Goal: Find specific page/section: Find specific page/section

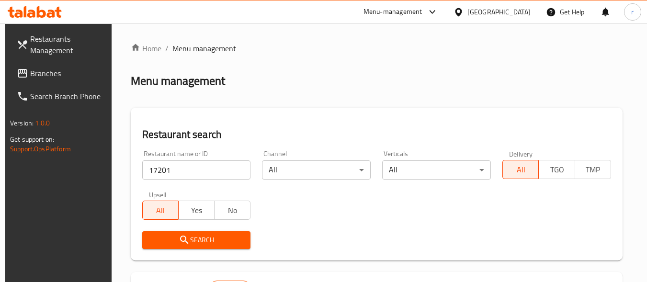
scroll to position [145, 0]
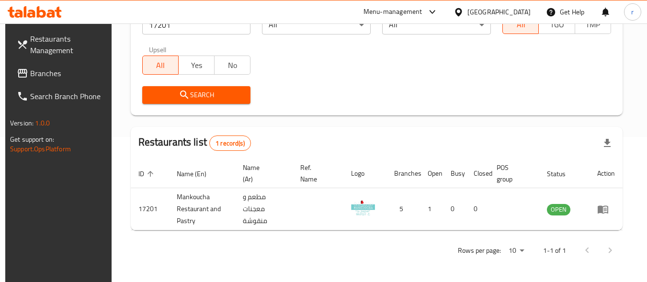
click at [468, 10] on div at bounding box center [461, 12] width 14 height 11
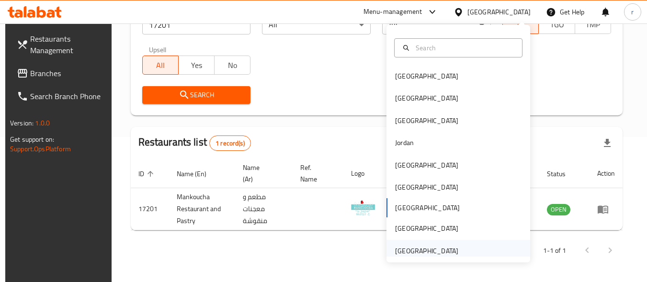
click at [430, 246] on div "[GEOGRAPHIC_DATA]" at bounding box center [426, 251] width 63 height 11
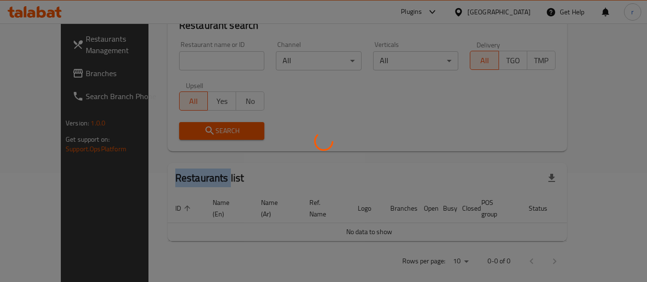
scroll to position [145, 0]
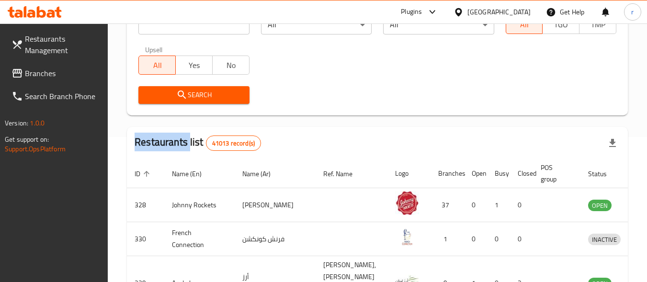
click at [61, 82] on link "Branches" at bounding box center [56, 73] width 104 height 23
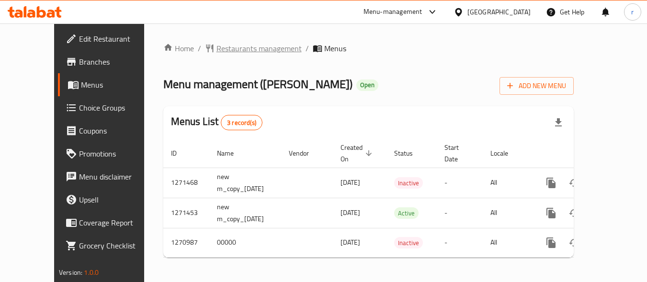
click at [228, 50] on span "Restaurants management" at bounding box center [259, 48] width 85 height 11
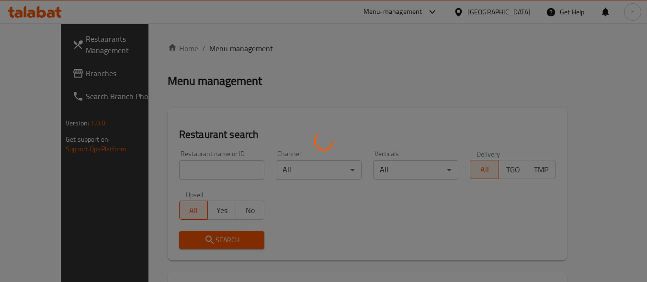
click at [202, 169] on div at bounding box center [323, 141] width 647 height 282
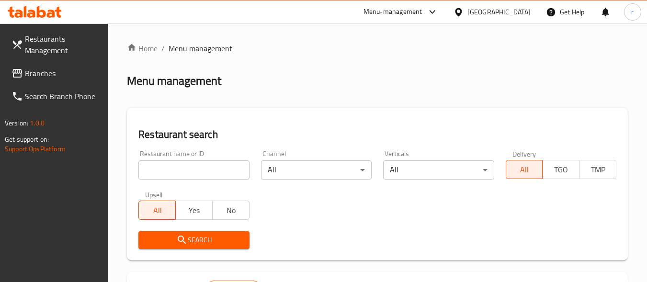
click at [190, 167] on input "search" at bounding box center [193, 170] width 111 height 19
paste input "689477"
type input "689477"
click at [213, 242] on span "Search" at bounding box center [193, 240] width 95 height 12
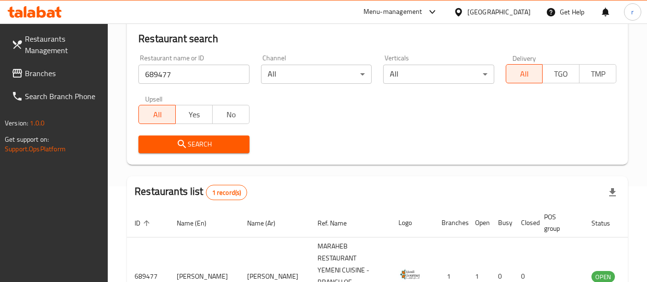
scroll to position [169, 0]
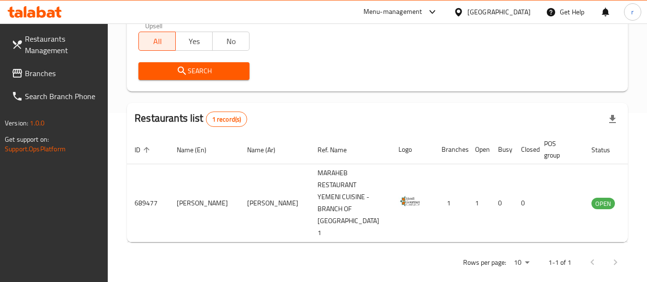
click at [495, 7] on div "[GEOGRAPHIC_DATA]" at bounding box center [499, 12] width 63 height 11
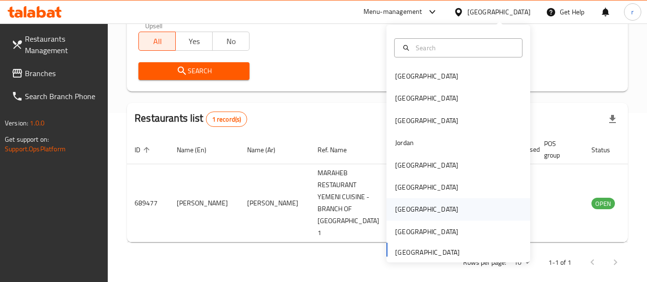
click at [406, 211] on div "[GEOGRAPHIC_DATA]" at bounding box center [427, 209] width 79 height 22
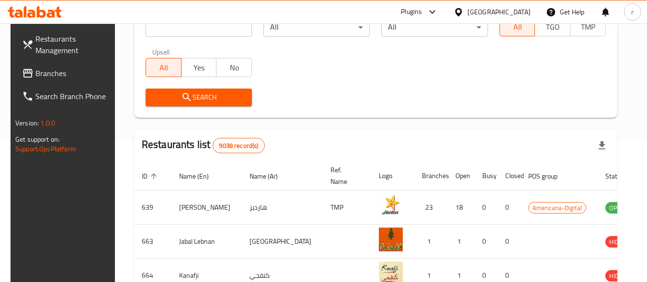
scroll to position [121, 0]
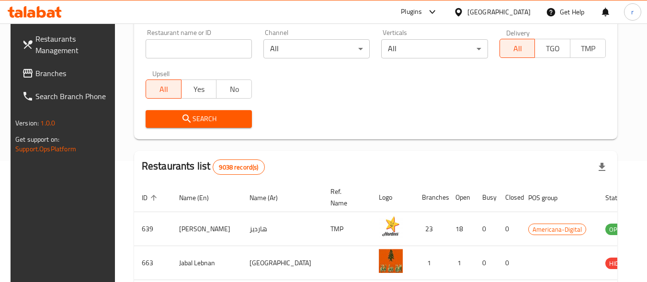
click at [36, 78] on span "Branches" at bounding box center [73, 73] width 76 height 11
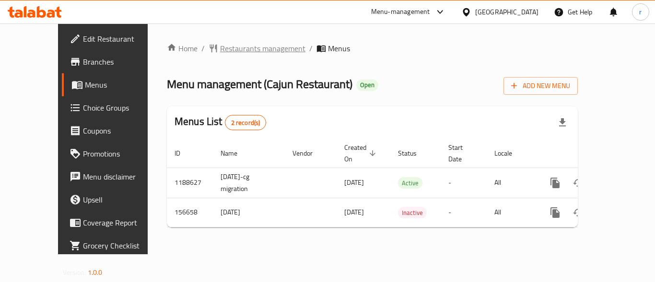
click at [220, 45] on span "Restaurants management" at bounding box center [262, 48] width 85 height 11
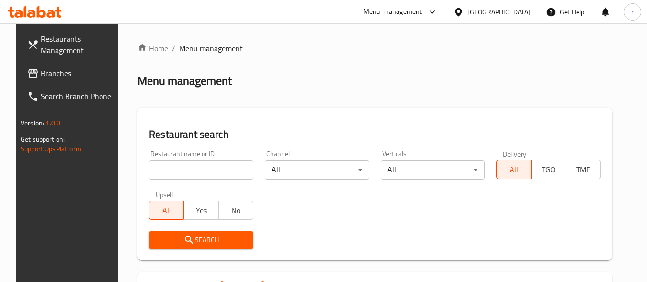
click at [188, 181] on div "Restaurant name or ID Restaurant name or ID" at bounding box center [201, 165] width 116 height 41
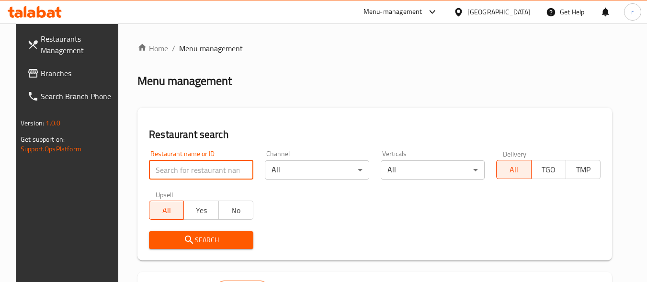
click at [191, 169] on input "search" at bounding box center [201, 170] width 104 height 19
paste input "615046"
type input "615046"
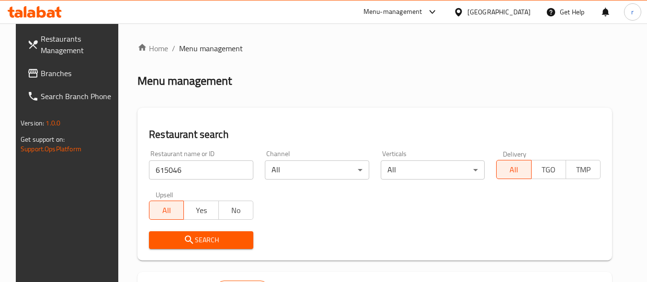
click at [185, 241] on icon "submit" at bounding box center [189, 240] width 8 height 8
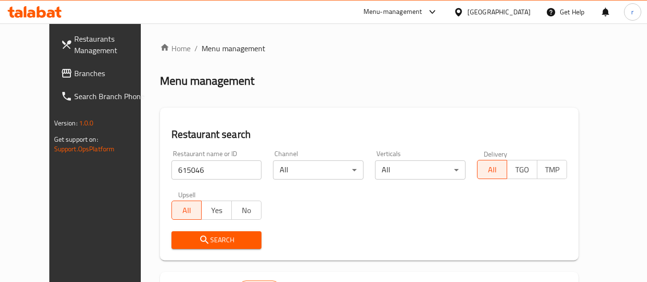
scroll to position [133, 0]
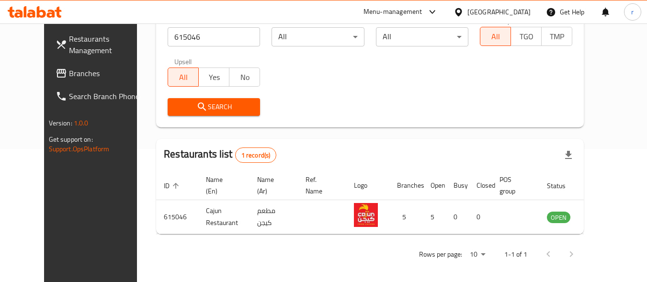
click at [61, 80] on link "Branches" at bounding box center [100, 73] width 104 height 23
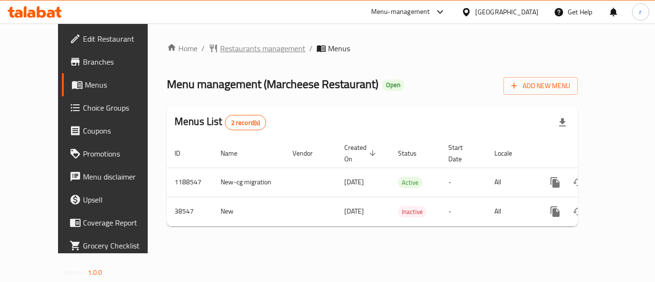
click at [220, 54] on span "Restaurants management" at bounding box center [262, 48] width 85 height 11
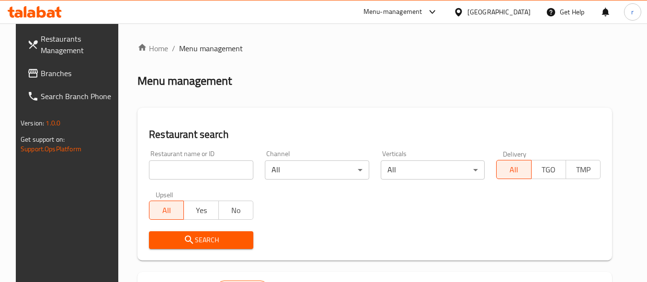
click at [159, 161] on input "search" at bounding box center [201, 170] width 104 height 19
click at [156, 173] on input "search" at bounding box center [201, 170] width 104 height 19
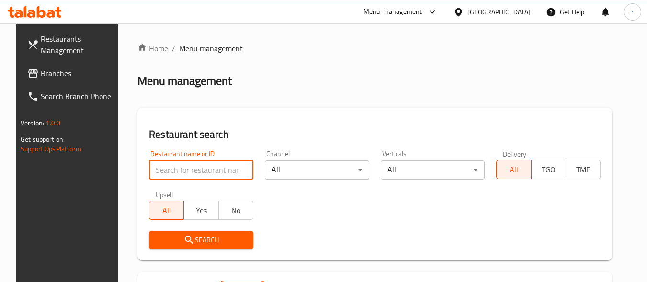
click at [156, 173] on input "search" at bounding box center [201, 170] width 104 height 19
paste input "20025"
type input "20025"
click at [186, 240] on icon "submit" at bounding box center [189, 239] width 11 height 11
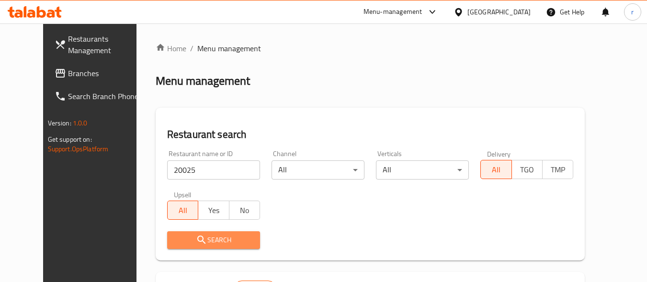
click at [210, 239] on span "Search" at bounding box center [214, 240] width 78 height 12
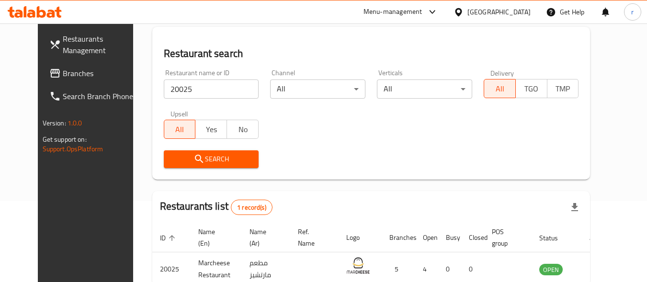
scroll to position [133, 0]
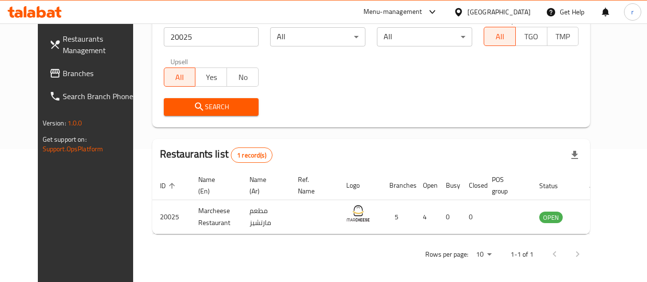
click at [464, 12] on icon at bounding box center [459, 12] width 10 height 10
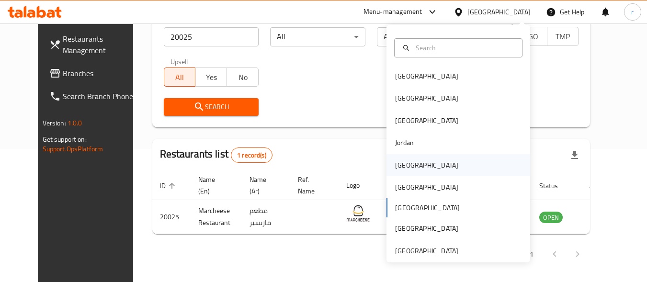
click at [410, 165] on div "[GEOGRAPHIC_DATA]" at bounding box center [427, 165] width 79 height 22
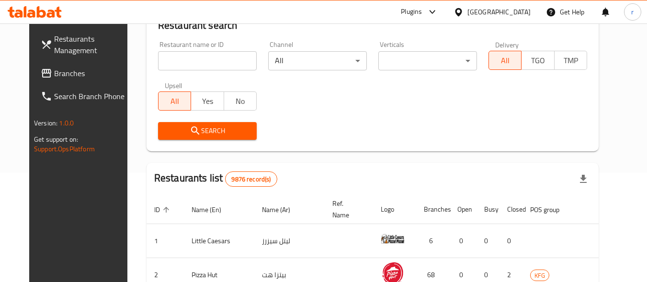
scroll to position [133, 0]
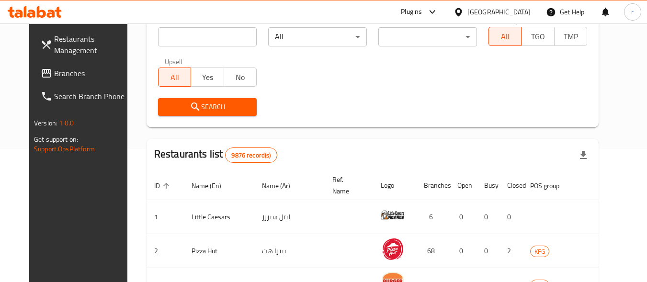
click at [54, 69] on span "Branches" at bounding box center [92, 73] width 76 height 11
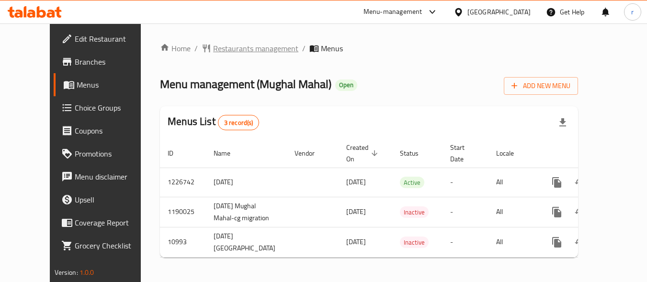
click at [249, 47] on span "Restaurants management" at bounding box center [255, 48] width 85 height 11
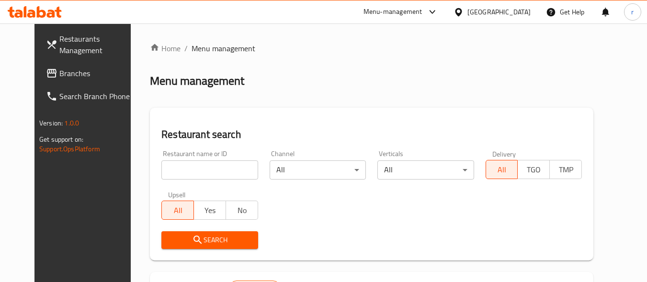
drag, startPoint x: 194, startPoint y: 178, endPoint x: 200, endPoint y: 174, distance: 7.6
click at [194, 178] on input "search" at bounding box center [209, 170] width 96 height 19
paste input "6784"
type input "6784"
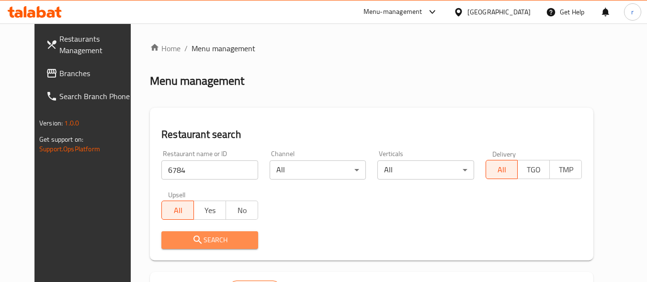
click at [185, 232] on button "Search" at bounding box center [209, 240] width 96 height 18
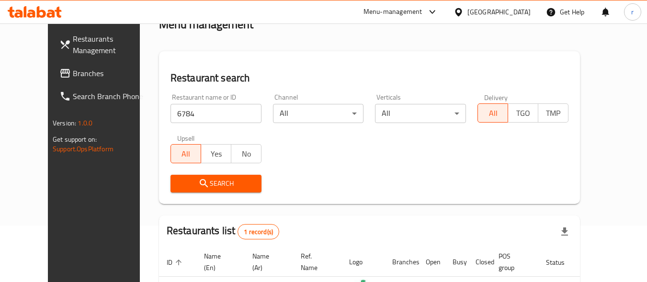
scroll to position [122, 0]
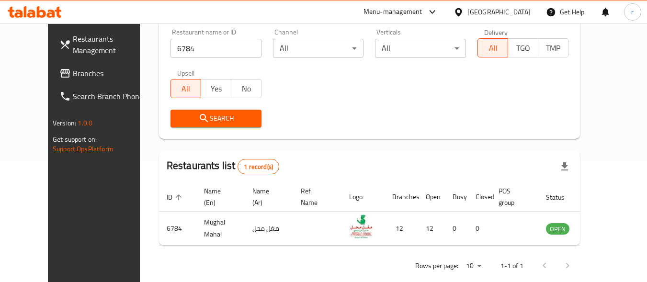
click at [59, 74] on icon at bounding box center [64, 73] width 11 height 11
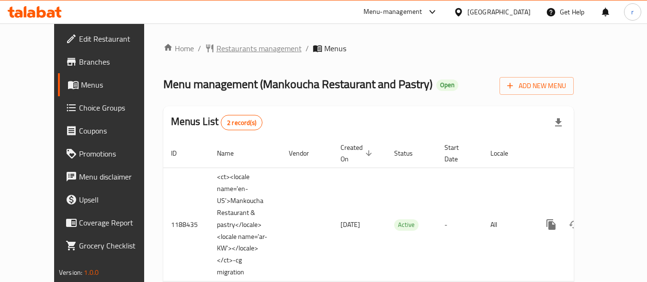
click at [233, 43] on span "Restaurants management" at bounding box center [259, 48] width 85 height 11
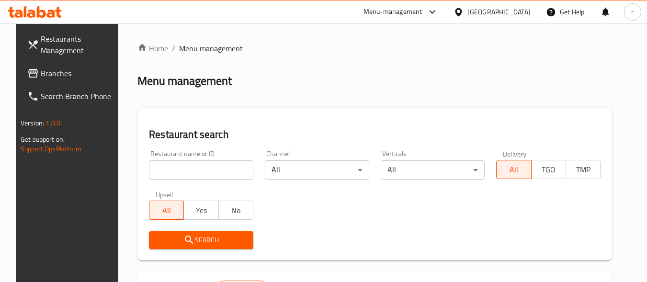
click at [234, 170] on input "search" at bounding box center [201, 170] width 104 height 19
click at [203, 165] on input "search" at bounding box center [201, 170] width 104 height 19
paste input "17201"
type input "17201"
click at [199, 239] on span "Search" at bounding box center [201, 240] width 89 height 12
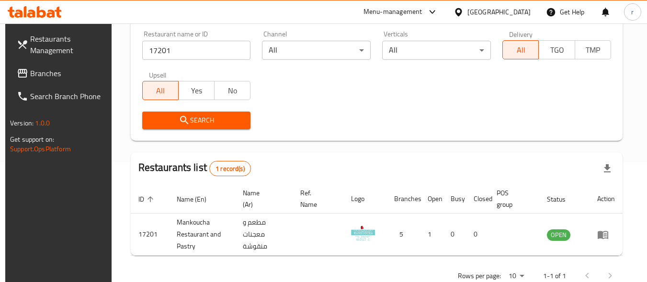
scroll to position [145, 0]
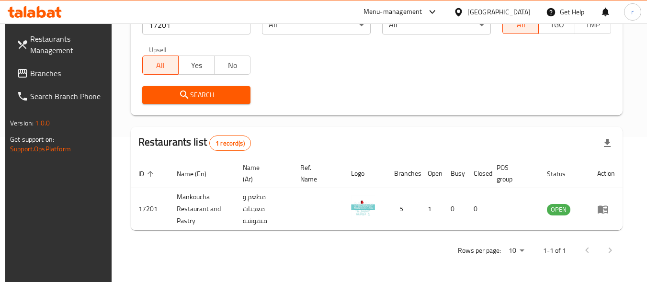
drag, startPoint x: 514, startPoint y: 10, endPoint x: 512, endPoint y: 16, distance: 6.5
click at [514, 10] on div "[GEOGRAPHIC_DATA]" at bounding box center [499, 12] width 63 height 11
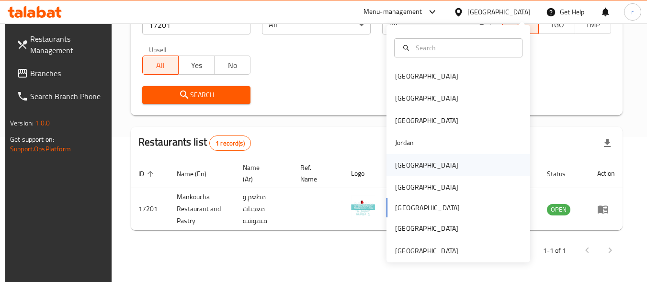
click at [416, 168] on div "[GEOGRAPHIC_DATA]" at bounding box center [459, 165] width 144 height 22
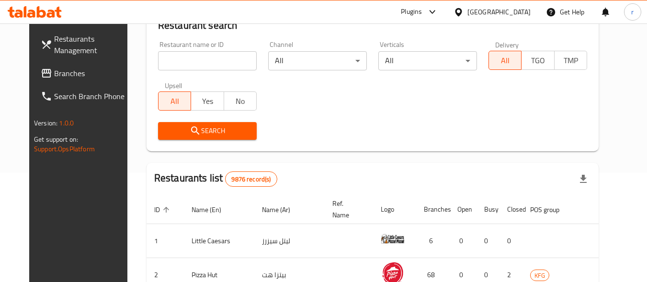
scroll to position [145, 0]
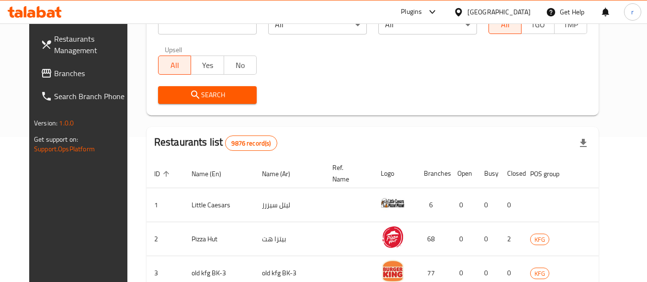
click at [54, 74] on span "Branches" at bounding box center [92, 73] width 76 height 11
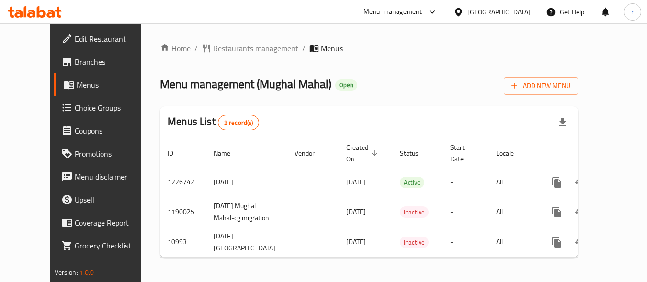
click at [237, 46] on span "Restaurants management" at bounding box center [255, 48] width 85 height 11
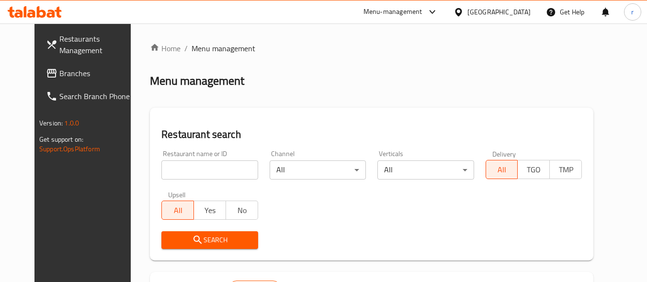
click at [221, 170] on input "search" at bounding box center [209, 170] width 96 height 19
paste input "6784"
type input "6784"
drag, startPoint x: 293, startPoint y: 86, endPoint x: 272, endPoint y: 157, distance: 73.7
click at [293, 86] on div "Menu management" at bounding box center [372, 80] width 444 height 15
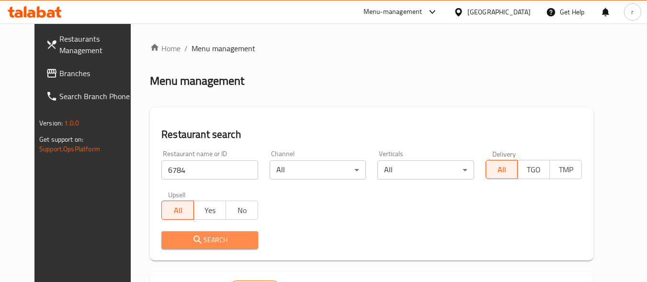
click at [209, 243] on span "Search" at bounding box center [209, 240] width 81 height 12
click at [209, 243] on div at bounding box center [323, 141] width 647 height 282
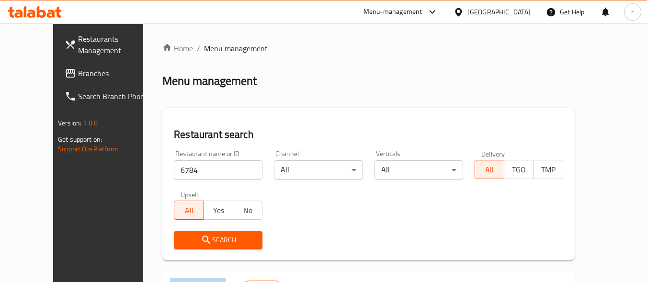
scroll to position [122, 0]
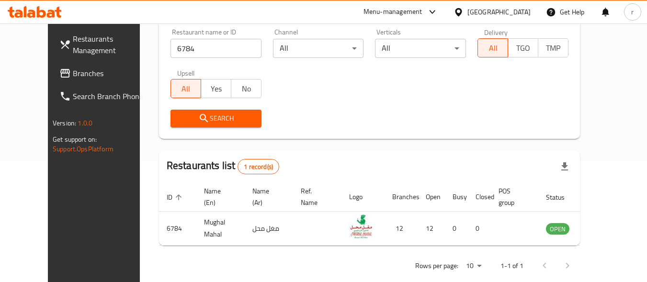
click at [531, 10] on div "[GEOGRAPHIC_DATA]" at bounding box center [492, 11] width 92 height 23
click at [518, 7] on div "[GEOGRAPHIC_DATA]" at bounding box center [499, 12] width 63 height 11
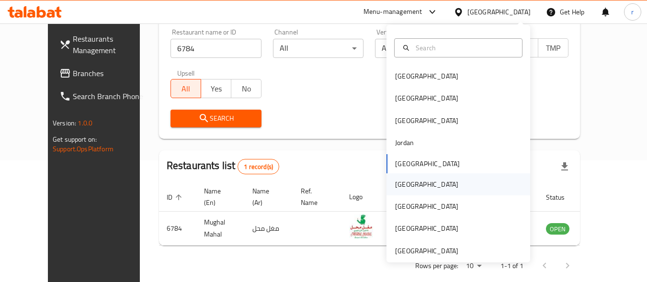
click at [408, 184] on div "[GEOGRAPHIC_DATA]" at bounding box center [427, 184] width 79 height 22
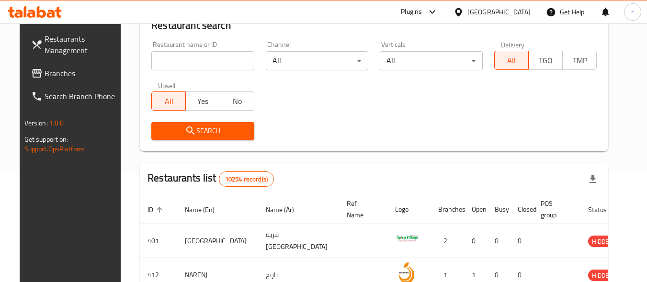
scroll to position [122, 0]
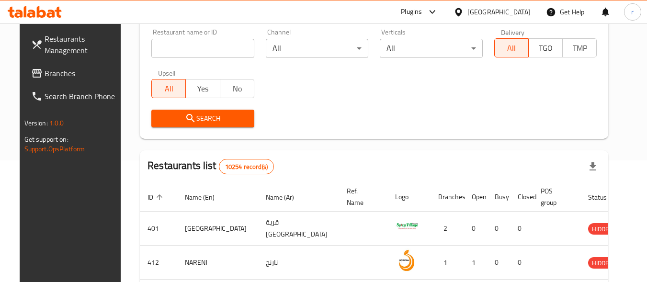
click at [64, 78] on span "Branches" at bounding box center [83, 73] width 76 height 11
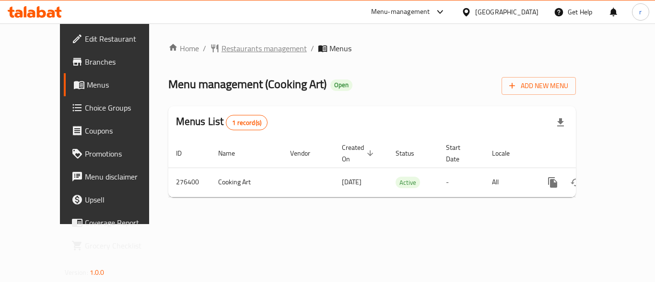
click at [238, 50] on span "Restaurants management" at bounding box center [263, 48] width 85 height 11
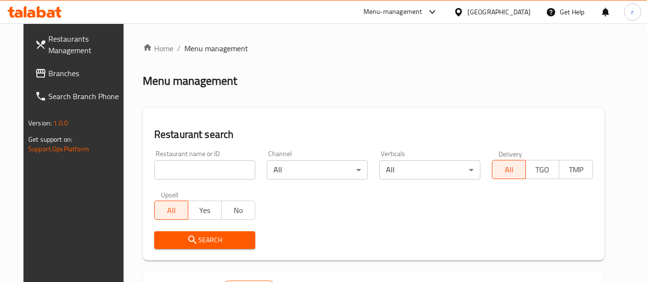
drag, startPoint x: 196, startPoint y: 174, endPoint x: 210, endPoint y: 161, distance: 19.3
click at [196, 174] on input "search" at bounding box center [204, 170] width 101 height 19
paste input "628028"
type input "628028"
click at [331, 86] on div "Menu management" at bounding box center [374, 80] width 462 height 15
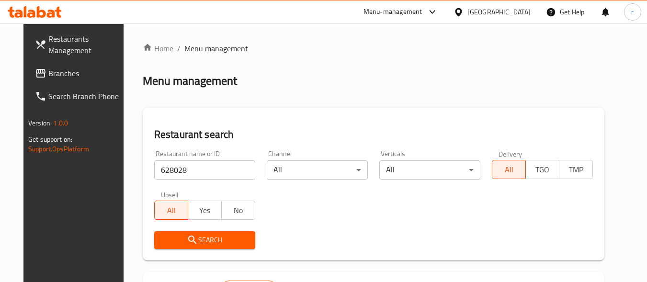
click at [202, 246] on button "Search" at bounding box center [204, 240] width 101 height 18
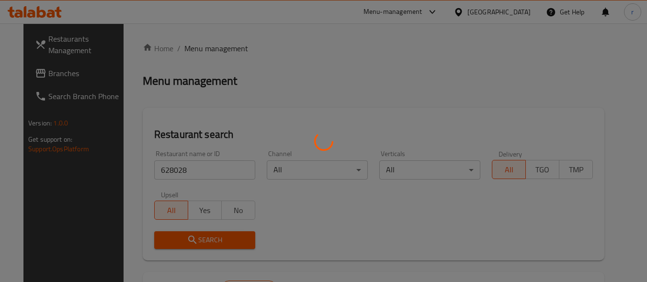
click at [203, 246] on div at bounding box center [323, 141] width 647 height 282
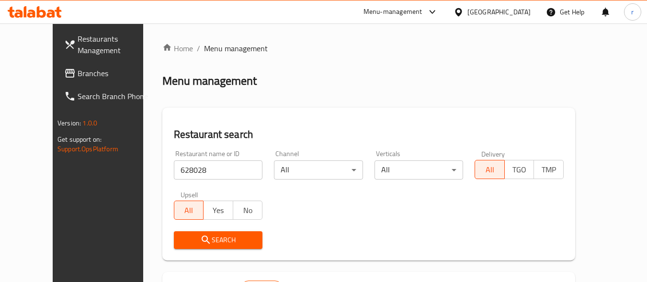
scroll to position [137, 0]
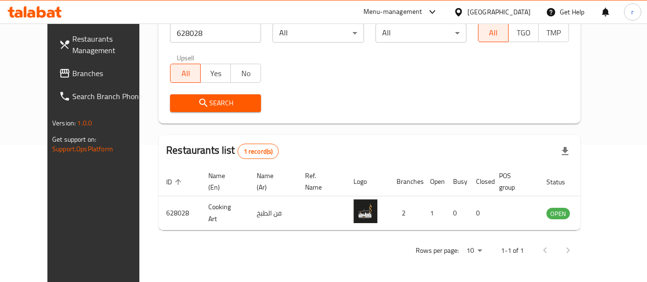
click at [72, 71] on span "Branches" at bounding box center [110, 73] width 76 height 11
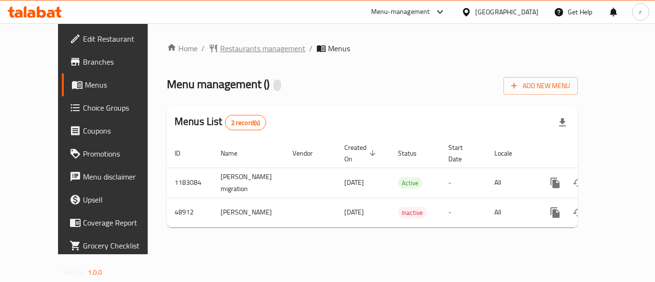
click at [232, 46] on span "Restaurants management" at bounding box center [262, 48] width 85 height 11
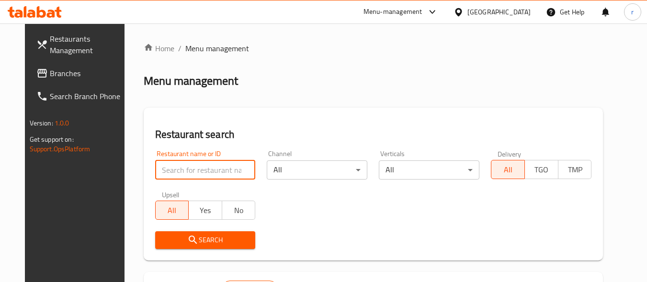
click at [225, 165] on input "search" at bounding box center [205, 170] width 101 height 19
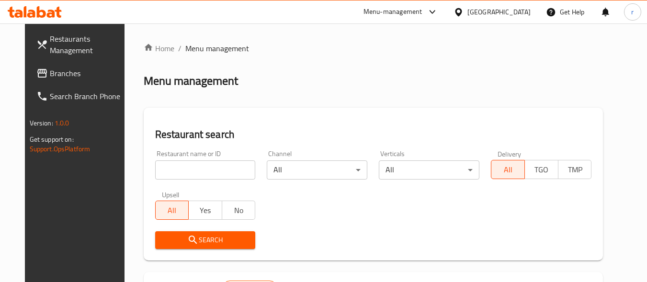
drag, startPoint x: 211, startPoint y: 175, endPoint x: 212, endPoint y: 181, distance: 5.8
click at [211, 175] on input "search" at bounding box center [205, 170] width 101 height 19
paste input "24681"
type input "24681"
click at [199, 237] on span "Search" at bounding box center [205, 240] width 85 height 12
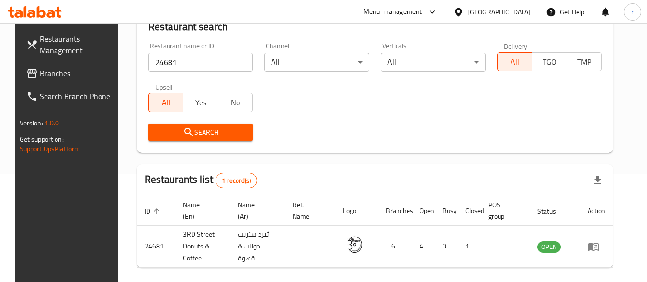
scroll to position [133, 0]
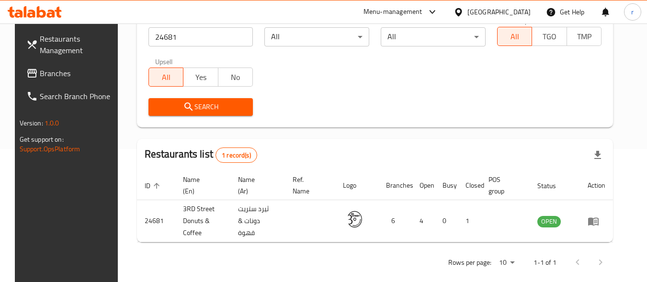
click at [464, 14] on icon at bounding box center [459, 12] width 10 height 10
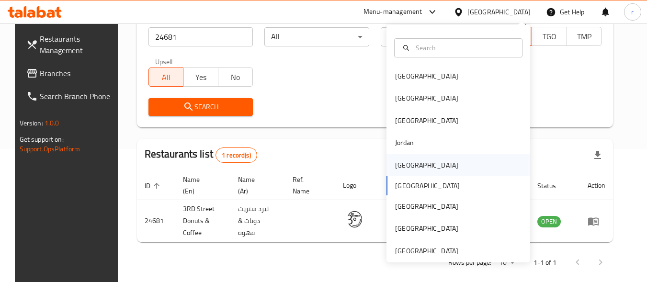
click at [408, 171] on div "[GEOGRAPHIC_DATA]" at bounding box center [426, 165] width 63 height 11
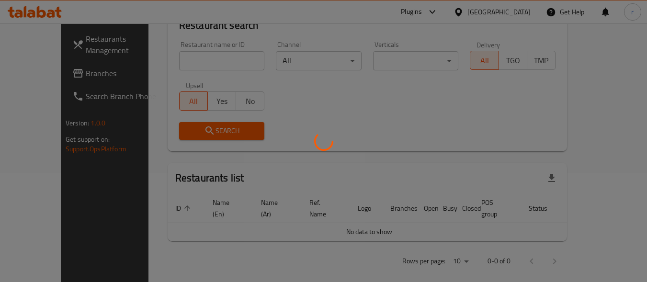
scroll to position [133, 0]
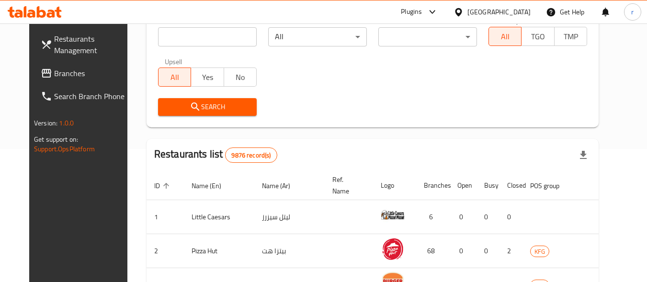
click at [54, 69] on span "Branches" at bounding box center [92, 73] width 76 height 11
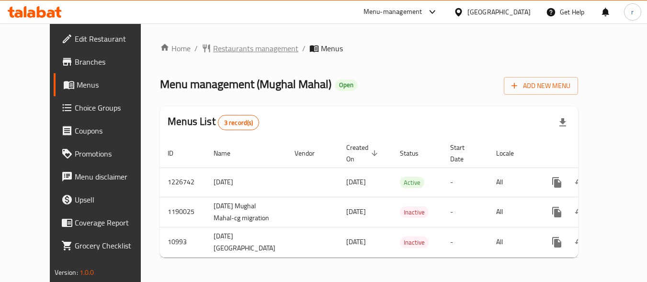
click at [219, 46] on span "Restaurants management" at bounding box center [255, 48] width 85 height 11
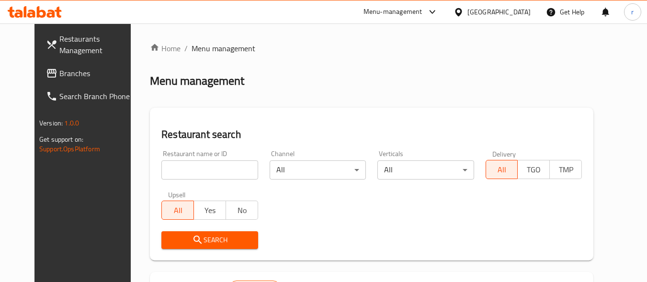
click at [193, 161] on div at bounding box center [323, 141] width 647 height 282
click at [195, 162] on div at bounding box center [323, 141] width 647 height 282
click at [197, 166] on input "search" at bounding box center [209, 170] width 96 height 19
paste input "6784"
type input "6784"
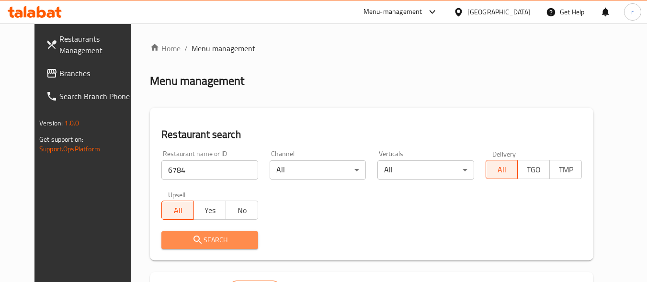
drag, startPoint x: 173, startPoint y: 240, endPoint x: 167, endPoint y: 234, distance: 8.5
click at [173, 240] on span "Search" at bounding box center [209, 240] width 81 height 12
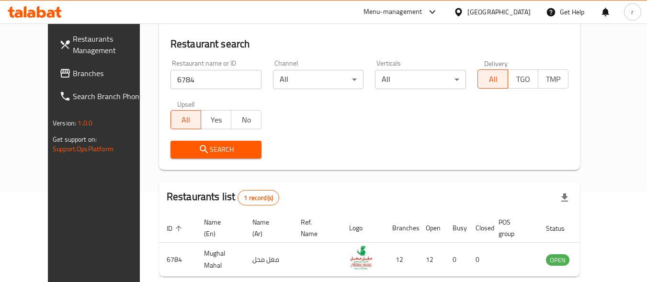
scroll to position [74, 0]
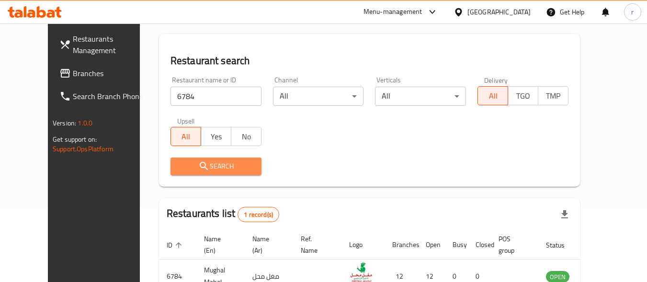
click at [193, 165] on span "Search" at bounding box center [216, 167] width 76 height 12
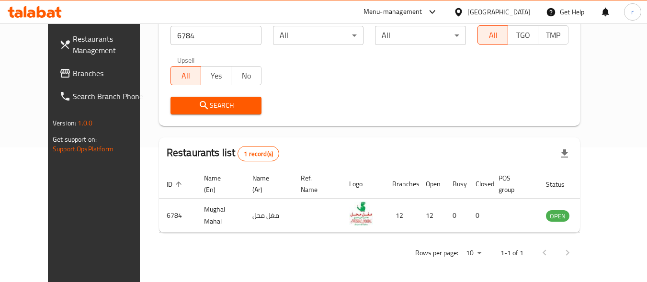
scroll to position [137, 0]
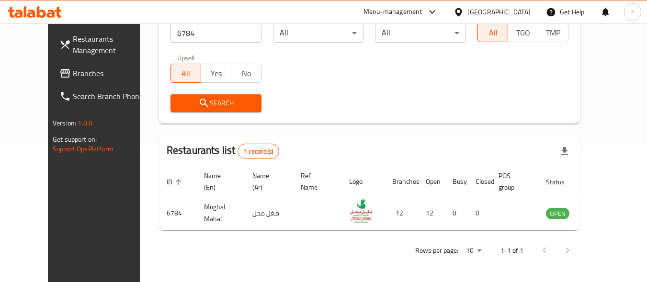
click at [73, 73] on span "Branches" at bounding box center [111, 73] width 76 height 11
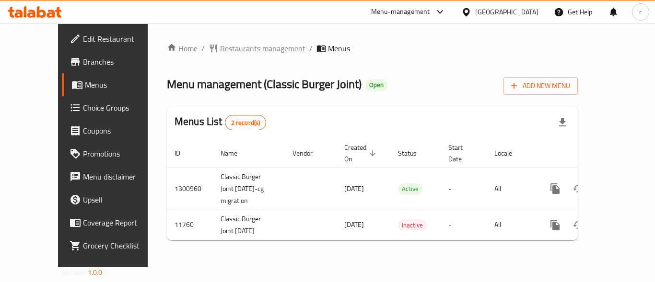
click at [234, 48] on span "Restaurants management" at bounding box center [262, 48] width 85 height 11
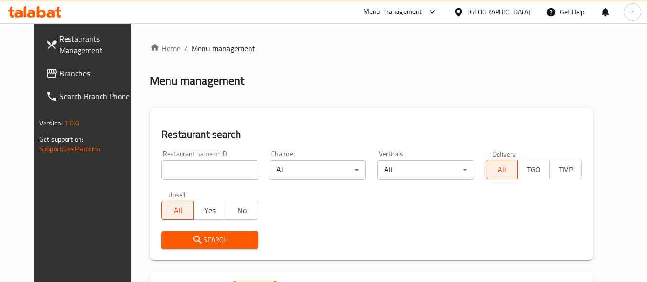
drag, startPoint x: 181, startPoint y: 172, endPoint x: 199, endPoint y: 161, distance: 21.5
click at [181, 172] on input "search" at bounding box center [209, 170] width 96 height 19
paste input "7231"
type input "7231"
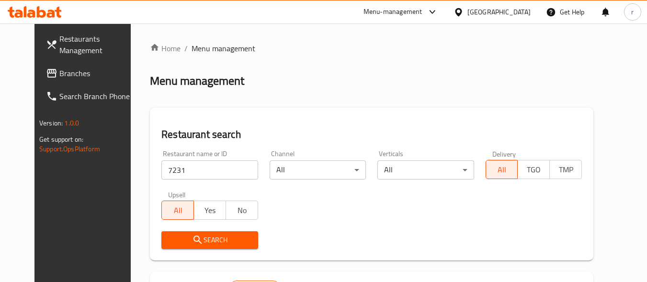
click at [215, 232] on button "Search" at bounding box center [209, 240] width 96 height 18
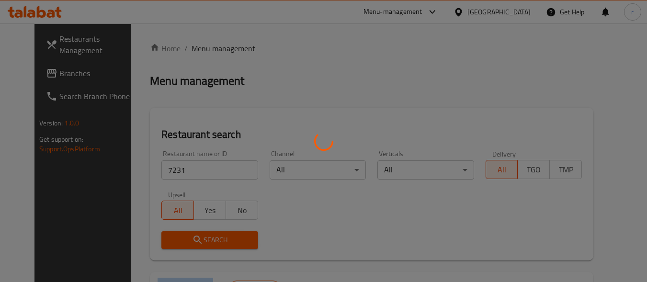
click at [215, 232] on div at bounding box center [323, 141] width 647 height 282
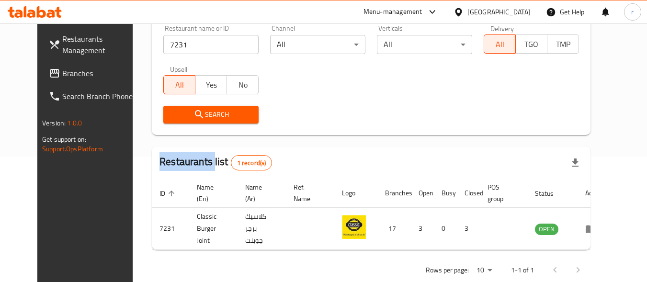
scroll to position [137, 0]
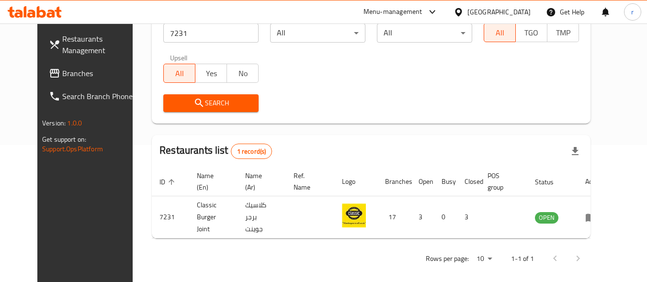
drag, startPoint x: 522, startPoint y: 12, endPoint x: 523, endPoint y: 21, distance: 9.2
click at [522, 12] on div "[GEOGRAPHIC_DATA]" at bounding box center [499, 12] width 63 height 11
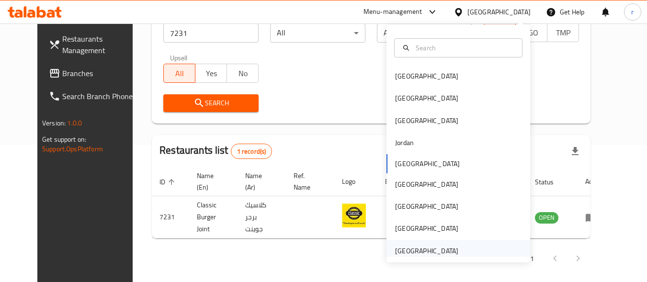
click at [435, 247] on div "[GEOGRAPHIC_DATA]" at bounding box center [426, 251] width 63 height 11
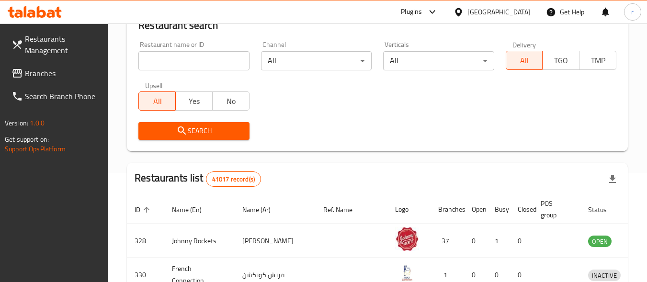
scroll to position [137, 0]
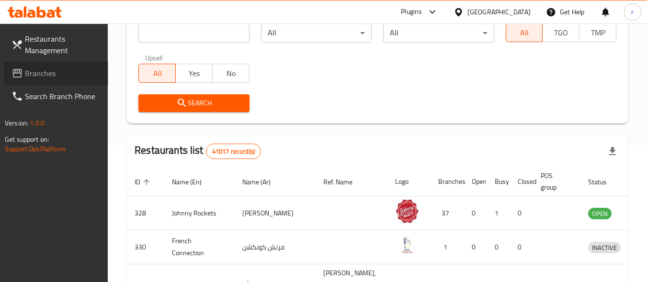
click at [62, 76] on span "Branches" at bounding box center [63, 73] width 76 height 11
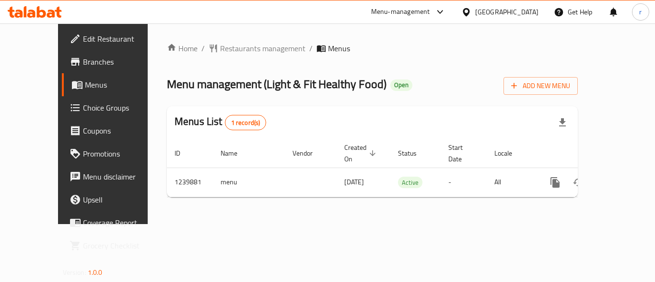
click at [85, 84] on span "Menus" at bounding box center [122, 84] width 75 height 11
click at [85, 83] on span "Menus" at bounding box center [122, 84] width 75 height 11
click at [225, 54] on span "Restaurants management" at bounding box center [262, 48] width 85 height 11
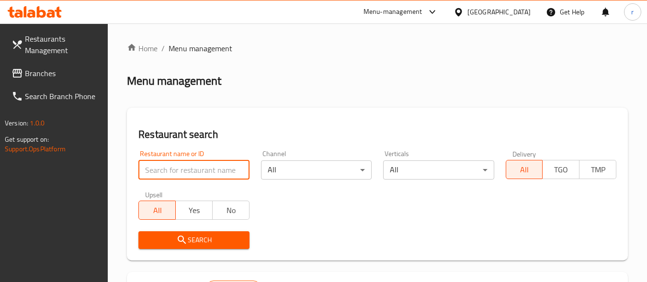
click at [162, 174] on input "search" at bounding box center [193, 170] width 111 height 19
paste input "680122"
type input "680122"
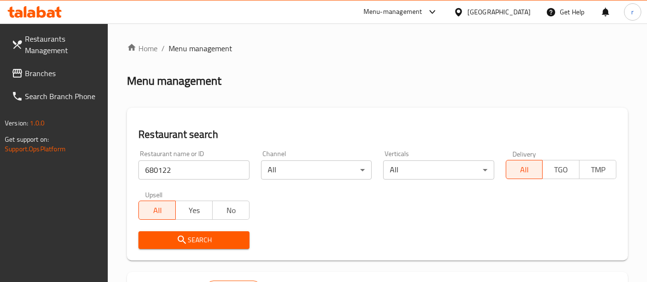
click at [347, 143] on div "Restaurant search Restaurant name or ID 680122 Restaurant name or ID Channel Al…" at bounding box center [377, 184] width 501 height 153
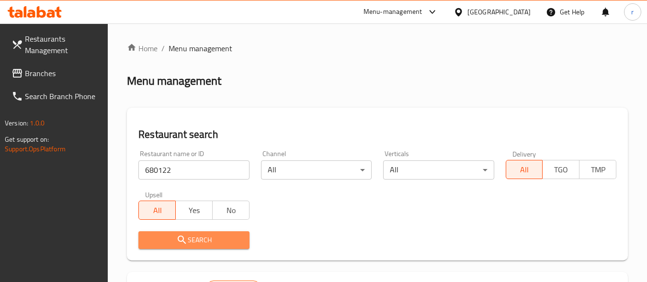
click at [190, 234] on span "Search" at bounding box center [193, 240] width 95 height 12
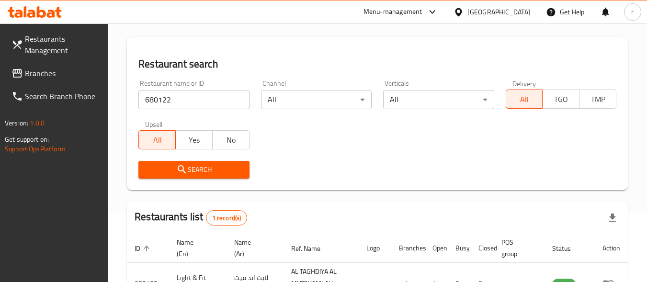
scroll to position [144, 0]
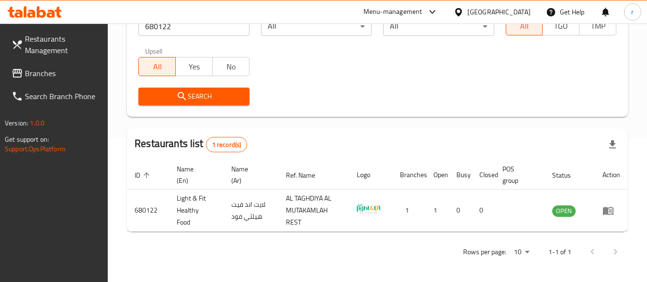
click at [486, 11] on div "[GEOGRAPHIC_DATA]" at bounding box center [499, 12] width 63 height 11
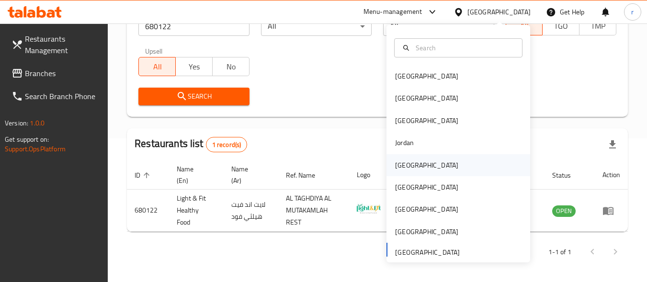
click at [407, 165] on div "[GEOGRAPHIC_DATA]" at bounding box center [426, 165] width 63 height 11
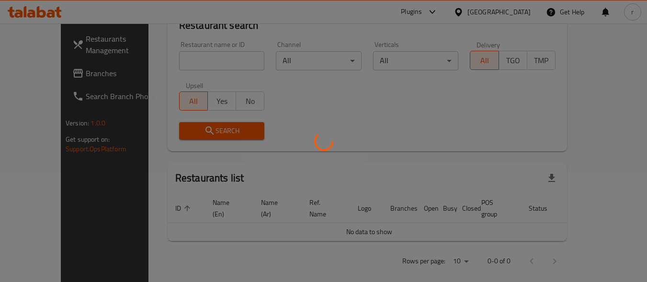
scroll to position [144, 0]
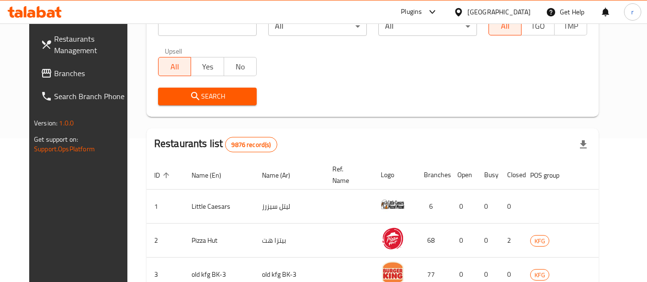
click at [35, 80] on link "Branches" at bounding box center [85, 73] width 104 height 23
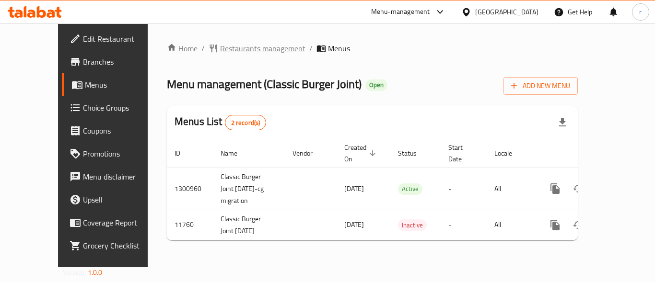
click at [222, 43] on span "Restaurants management" at bounding box center [262, 48] width 85 height 11
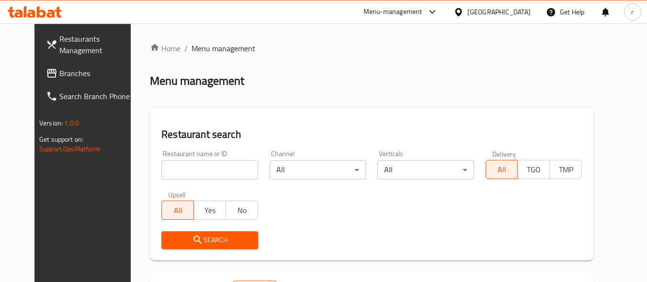
click at [212, 168] on input "search" at bounding box center [209, 170] width 96 height 19
paste input "7231"
type input "7231"
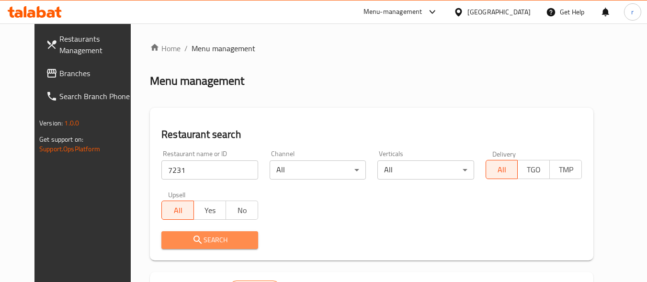
click at [192, 241] on icon "submit" at bounding box center [197, 239] width 11 height 11
click at [177, 241] on div at bounding box center [323, 141] width 647 height 282
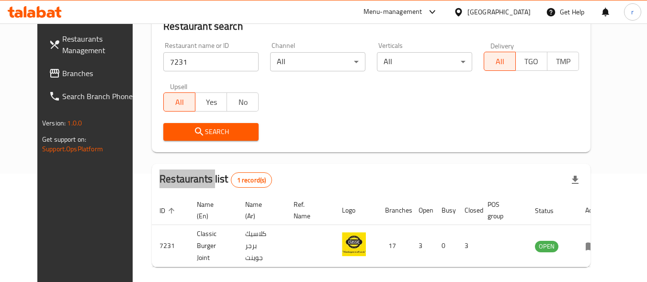
scroll to position [133, 0]
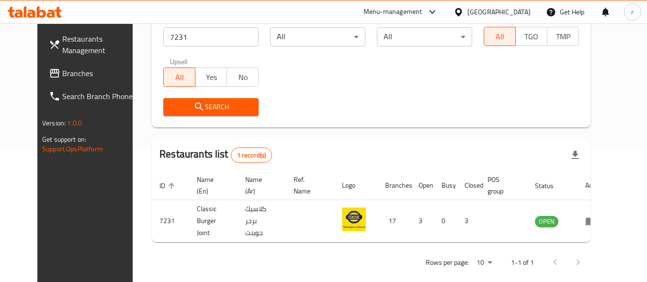
click at [515, 10] on div "[GEOGRAPHIC_DATA]" at bounding box center [499, 12] width 63 height 11
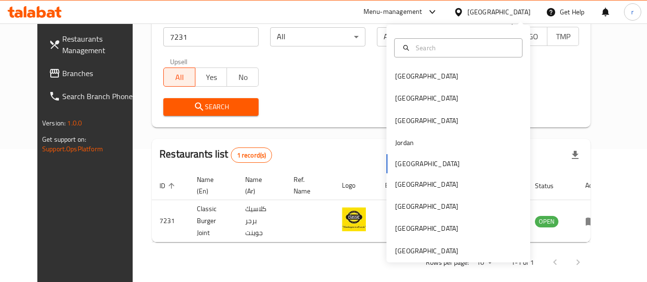
click at [281, 77] on div "Restaurant name or ID 7231 Restaurant name or ID Channel All ​ Verticals All ​ …" at bounding box center [371, 66] width 427 height 110
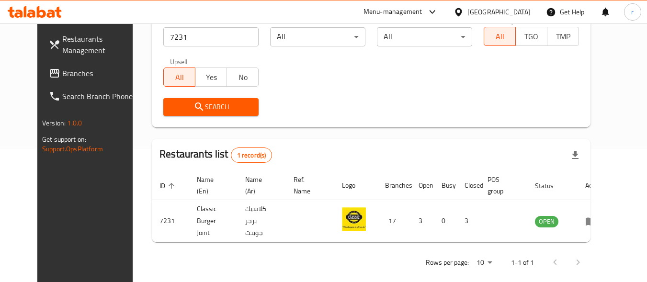
click at [63, 72] on span "Branches" at bounding box center [100, 73] width 76 height 11
